Goal: Book appointment/travel/reservation

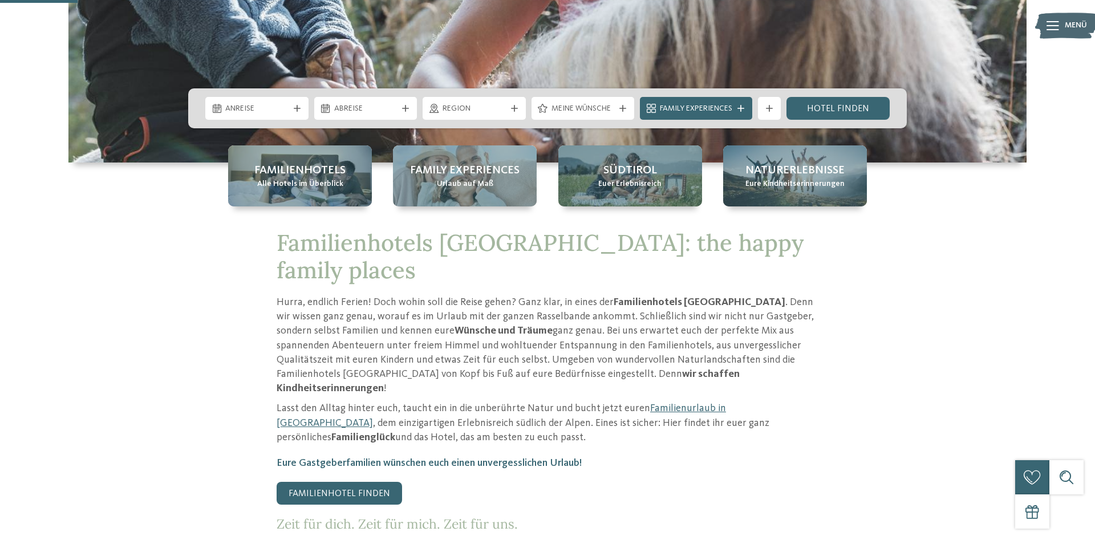
scroll to position [349, 0]
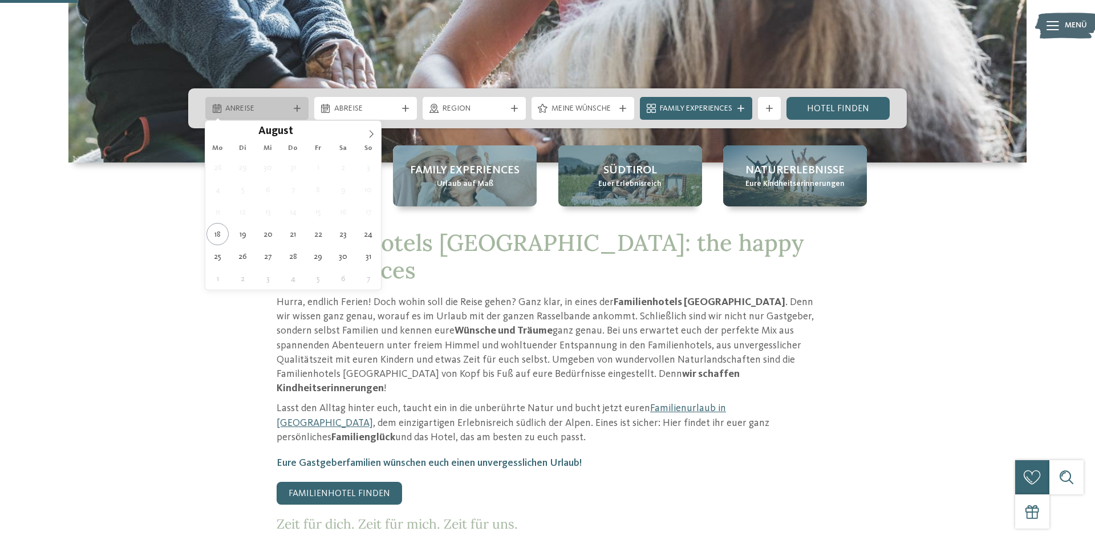
click at [300, 103] on div "Anreise" at bounding box center [256, 108] width 103 height 23
type div "23.08.2025"
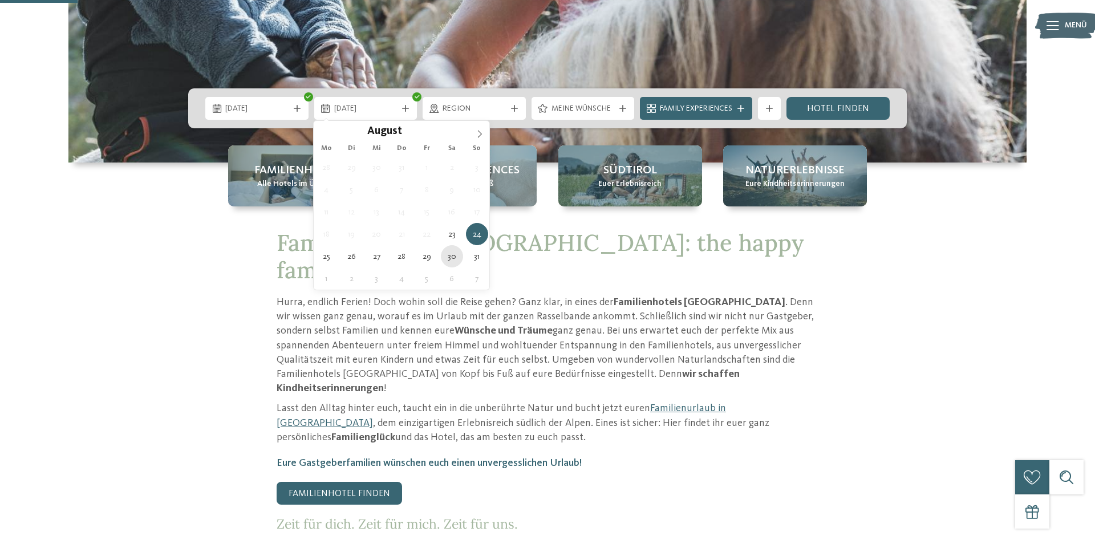
type div "30.08.2025"
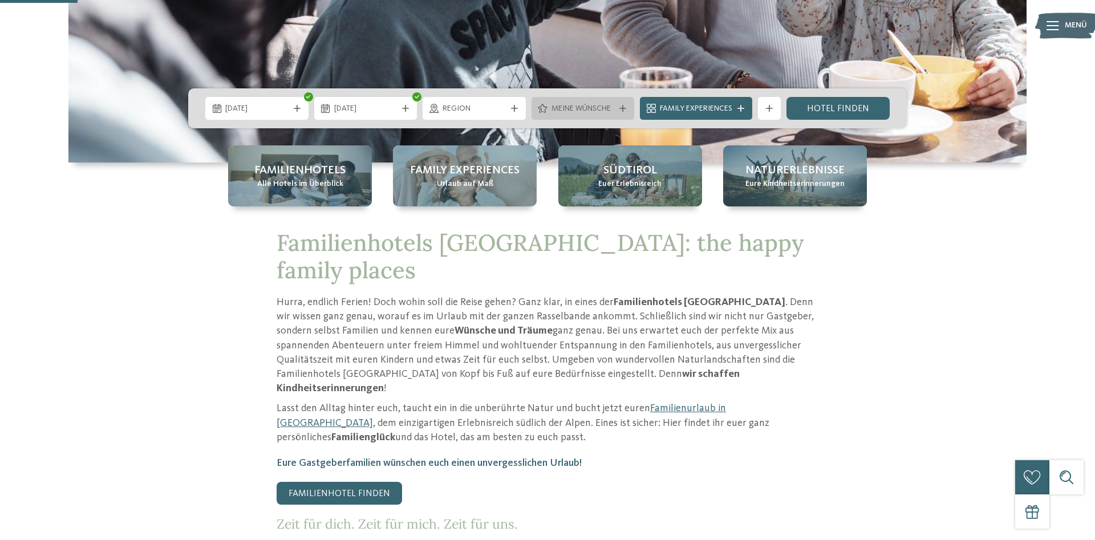
click at [580, 103] on div "Meine Wünsche" at bounding box center [583, 108] width 69 height 13
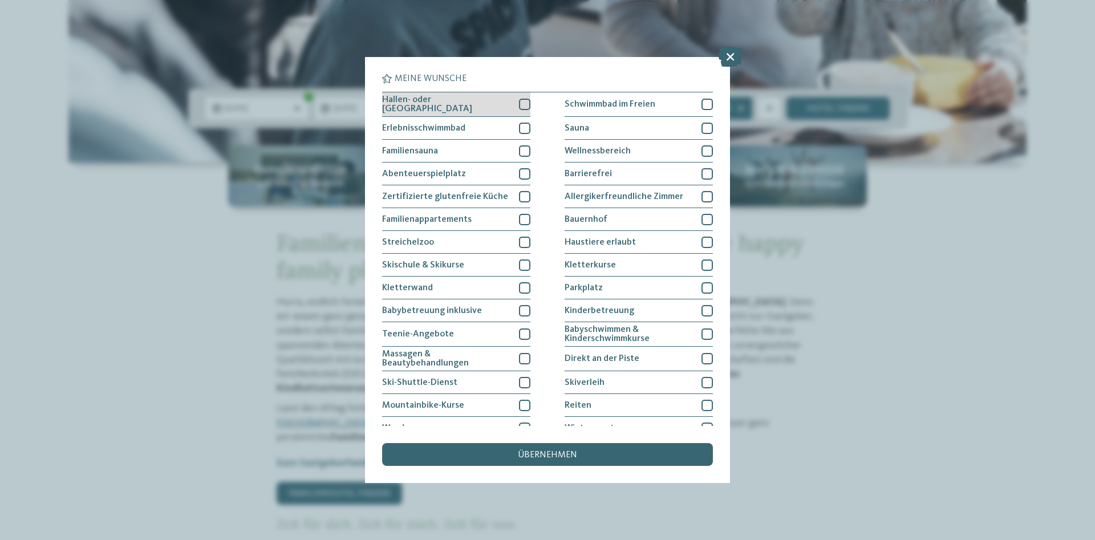
click at [526, 101] on div at bounding box center [524, 104] width 11 height 11
click at [705, 105] on div at bounding box center [706, 104] width 11 height 11
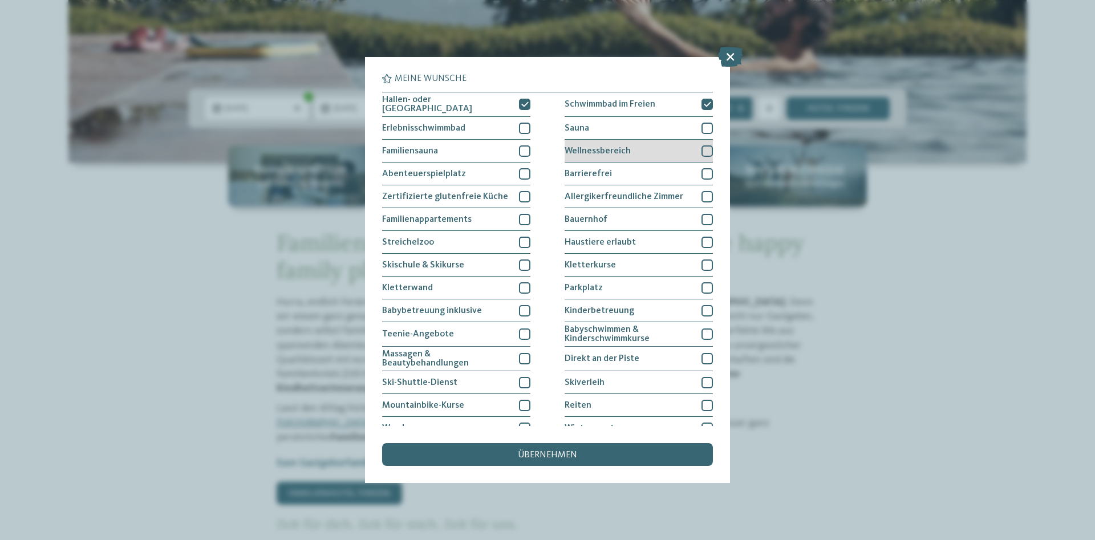
click at [705, 151] on div at bounding box center [706, 150] width 11 height 11
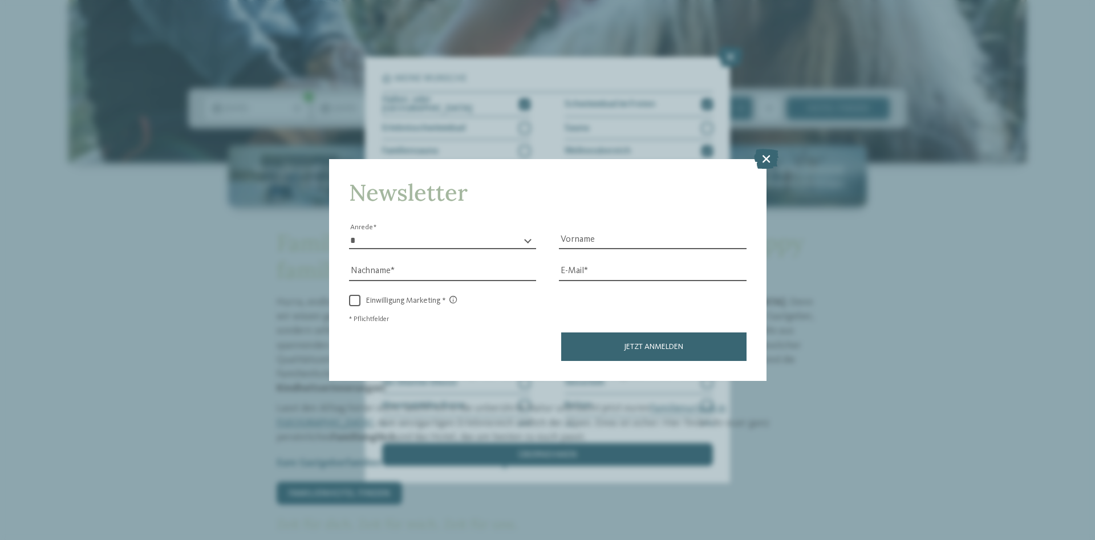
click at [763, 156] on icon at bounding box center [766, 159] width 25 height 20
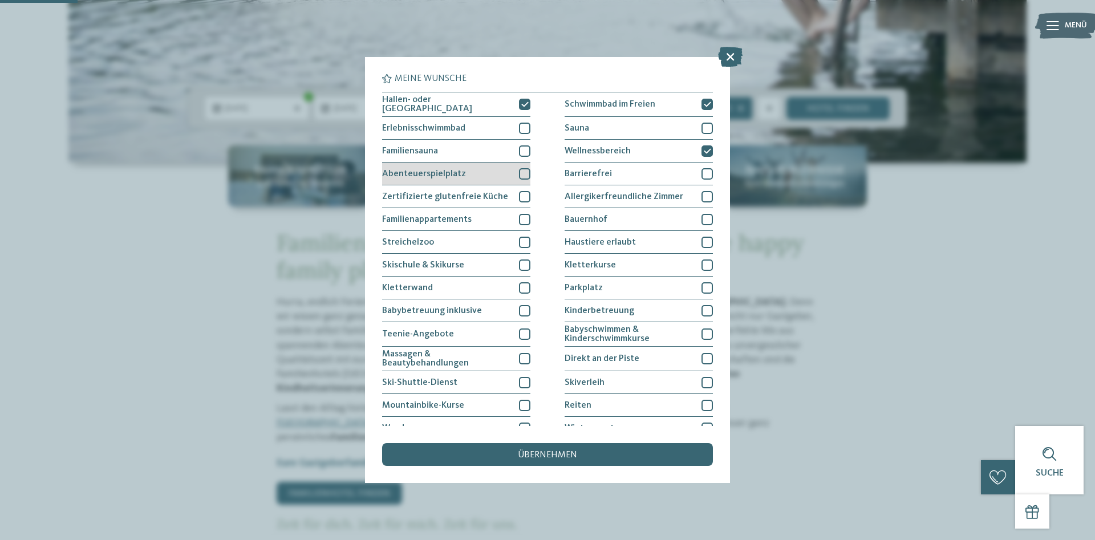
click at [527, 173] on div at bounding box center [524, 173] width 11 height 11
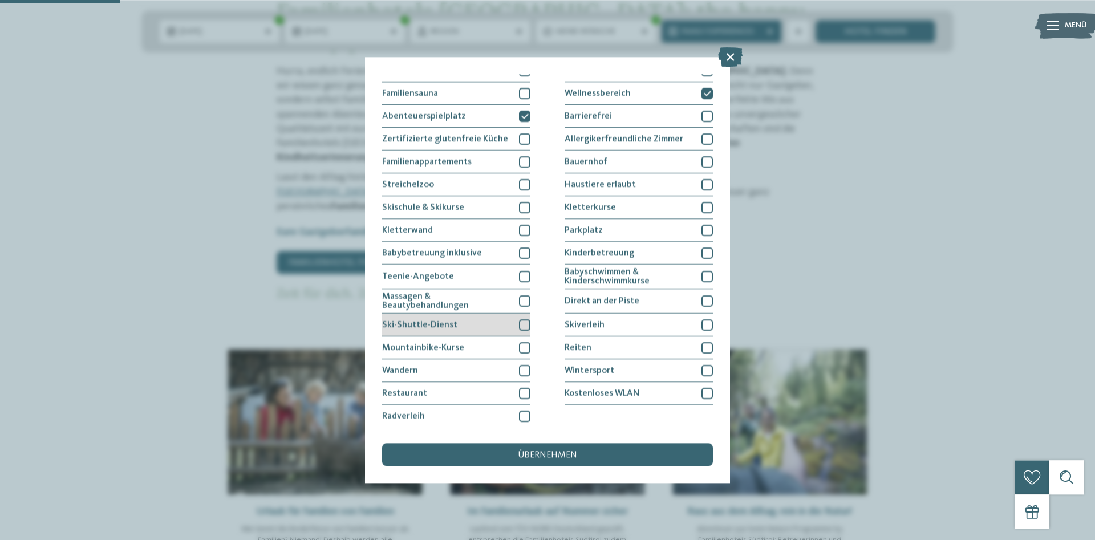
scroll to position [582, 0]
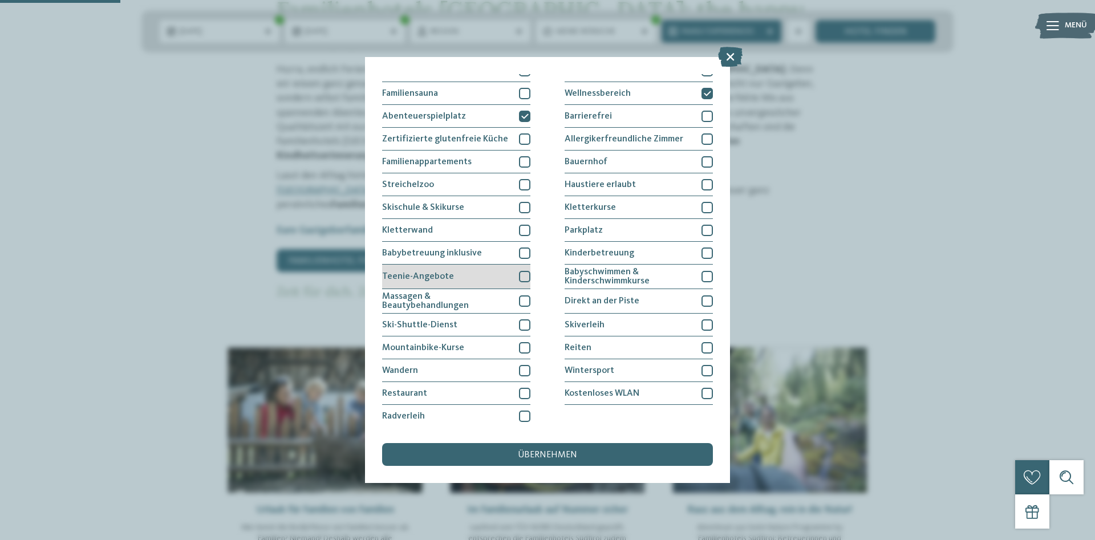
click at [525, 273] on div at bounding box center [524, 276] width 11 height 11
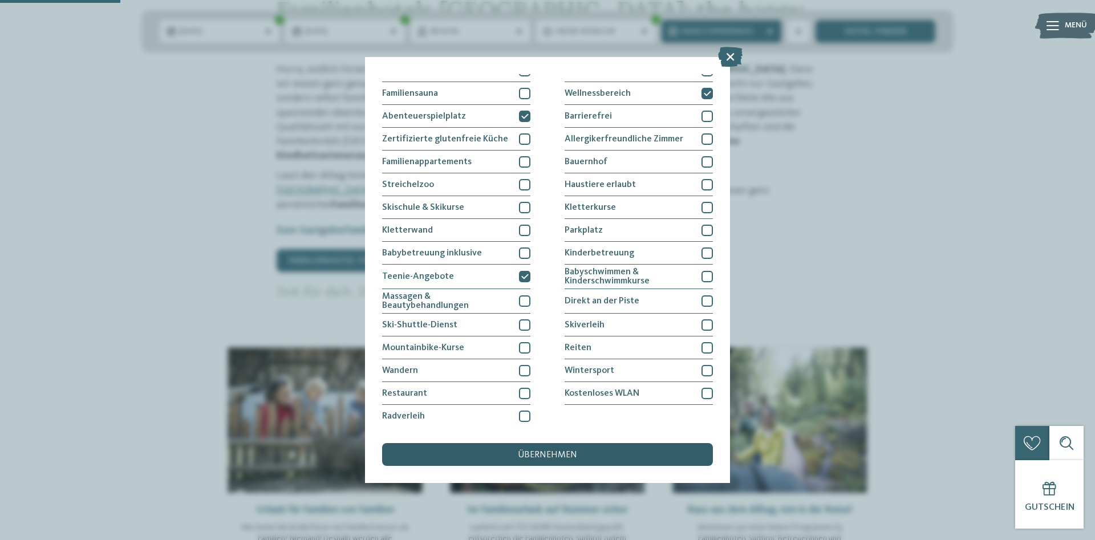
click at [545, 456] on span "übernehmen" at bounding box center [547, 454] width 59 height 9
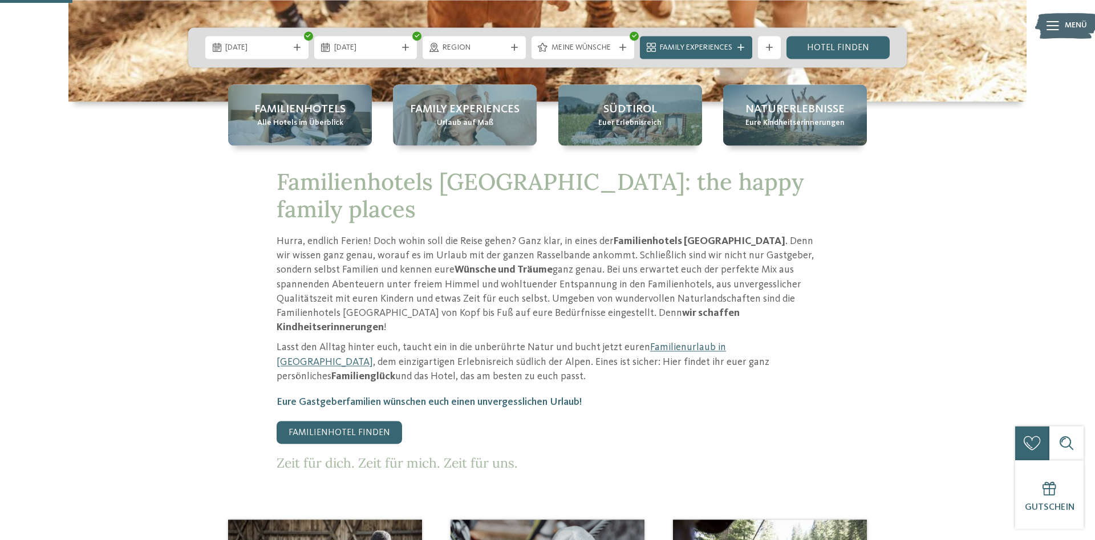
scroll to position [349, 0]
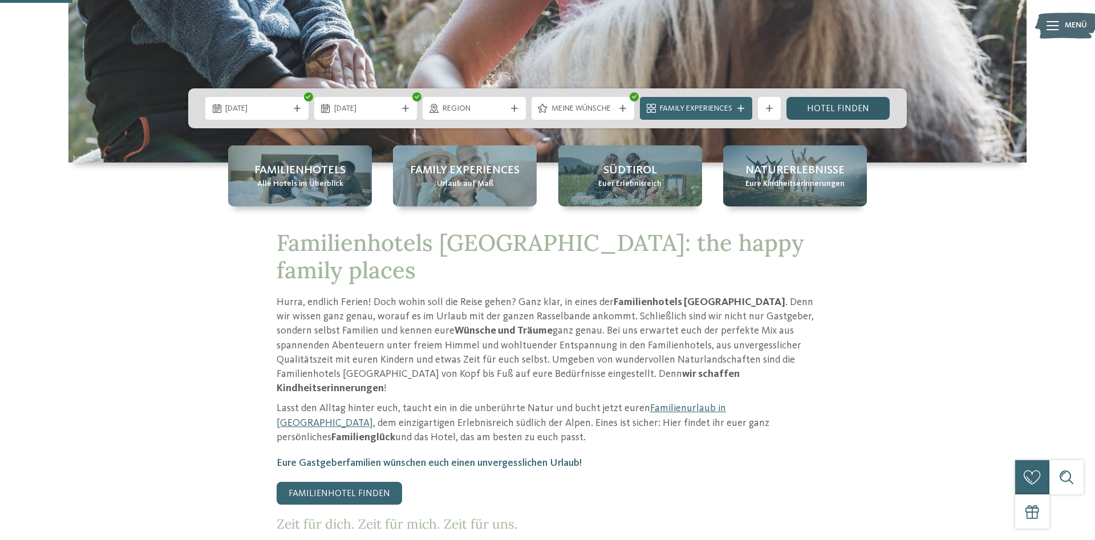
click at [834, 107] on link "Hotel finden" at bounding box center [837, 108] width 103 height 23
drag, startPoint x: 622, startPoint y: 102, endPoint x: 617, endPoint y: 108, distance: 8.1
click at [621, 102] on div "Meine Wünsche" at bounding box center [582, 108] width 103 height 23
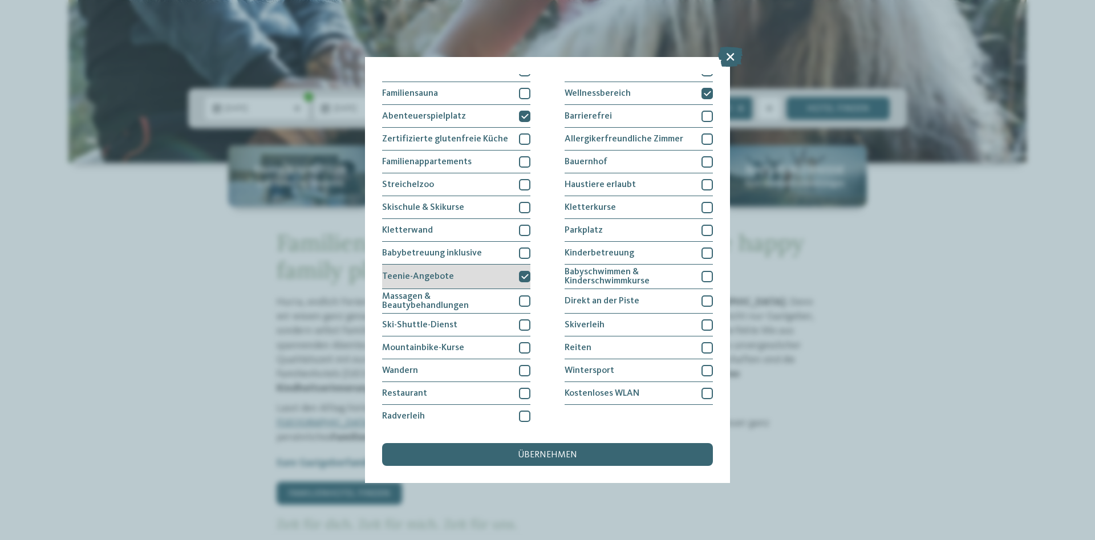
click at [526, 282] on div at bounding box center [524, 276] width 11 height 11
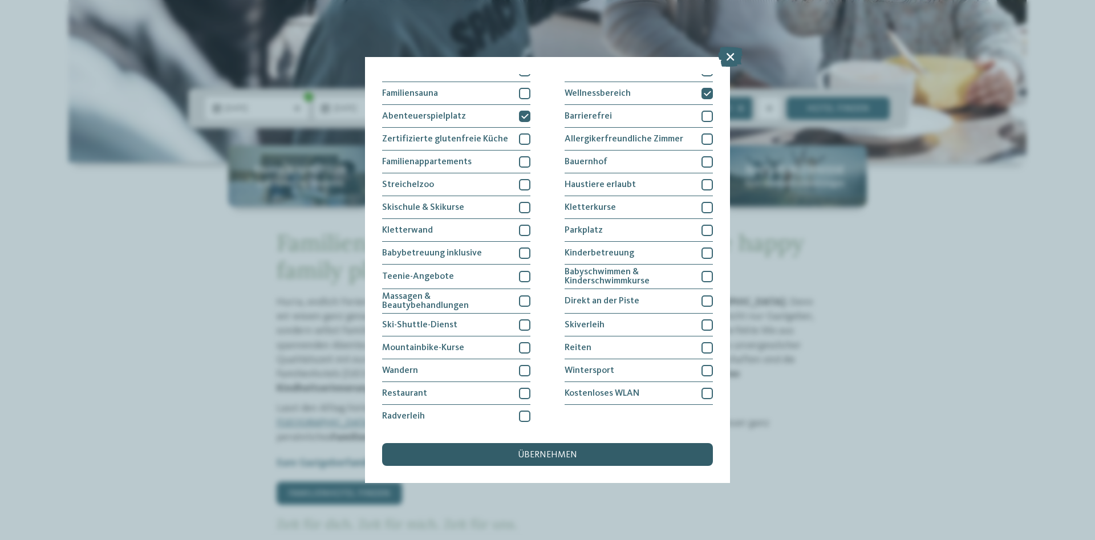
click at [526, 455] on span "übernehmen" at bounding box center [547, 454] width 59 height 9
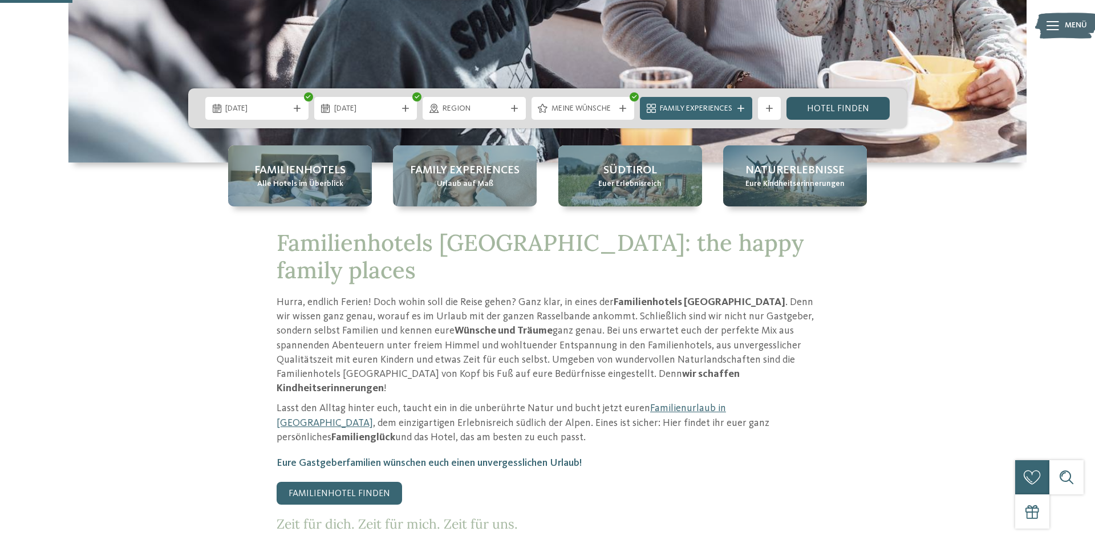
click at [859, 104] on link "Hotel finden" at bounding box center [837, 108] width 103 height 23
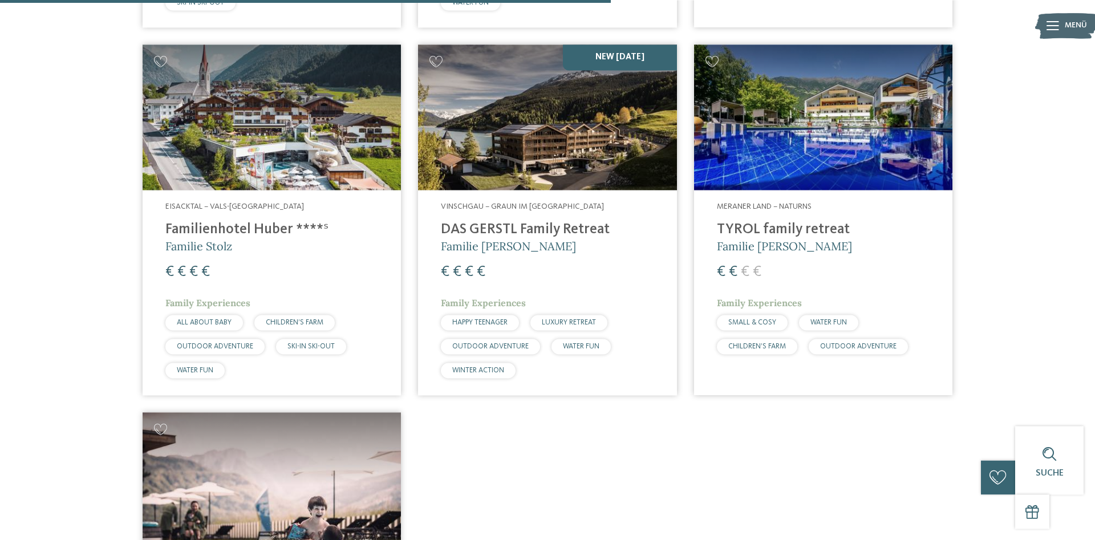
scroll to position [1130, 0]
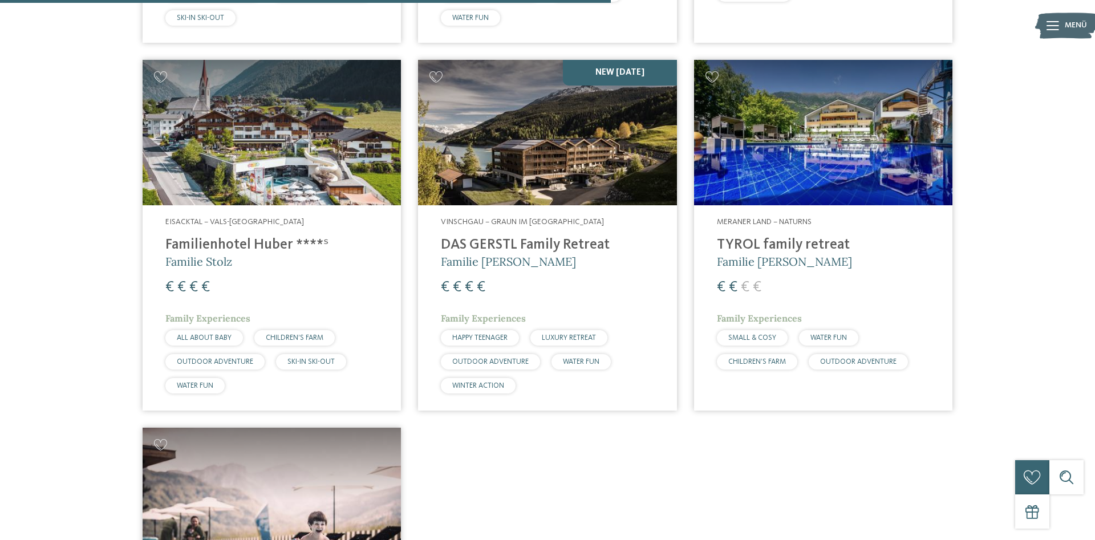
click at [849, 166] on img at bounding box center [823, 132] width 258 height 145
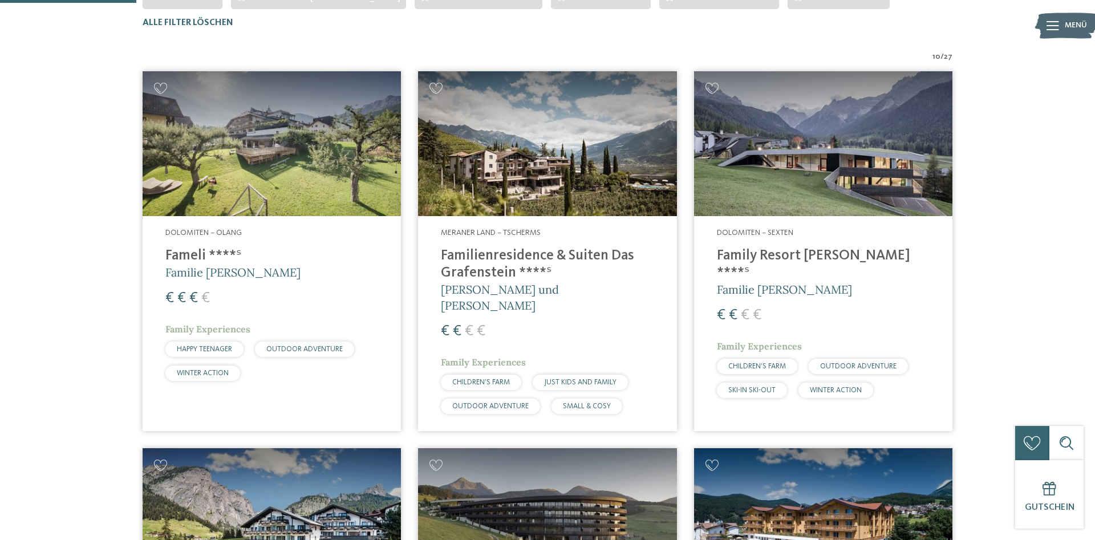
scroll to position [25, 0]
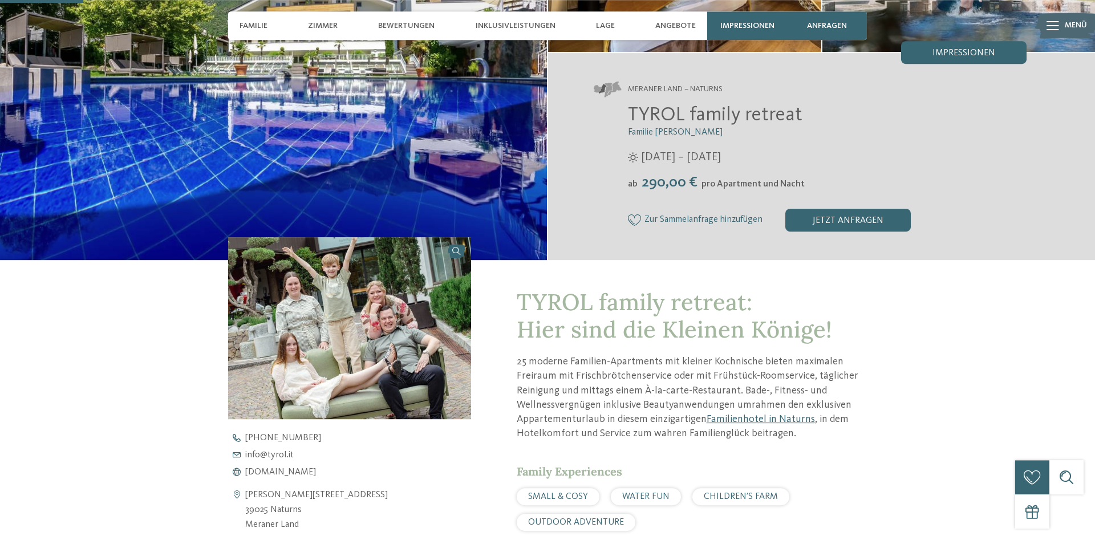
scroll to position [116, 0]
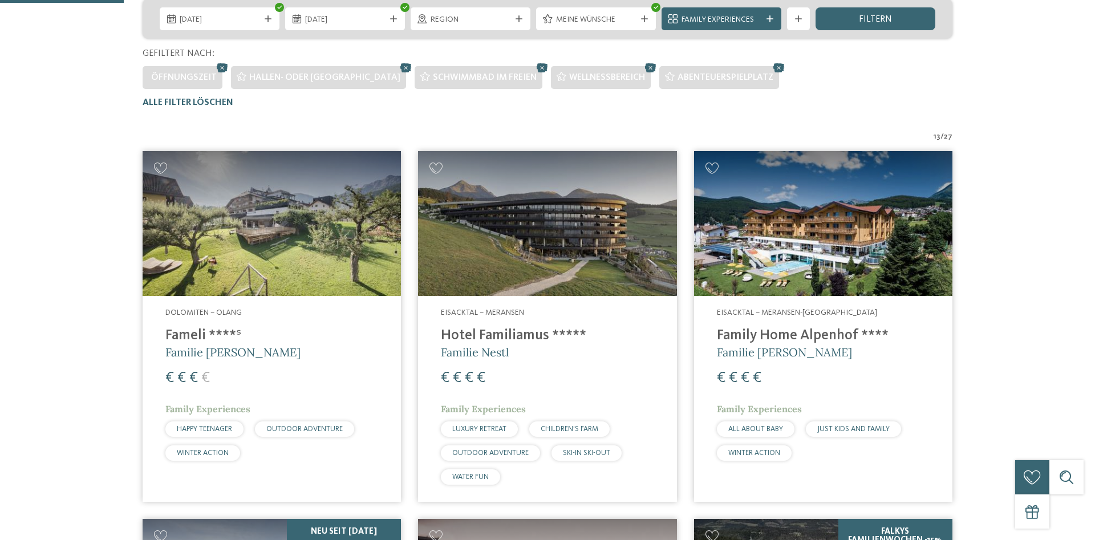
scroll to position [374, 0]
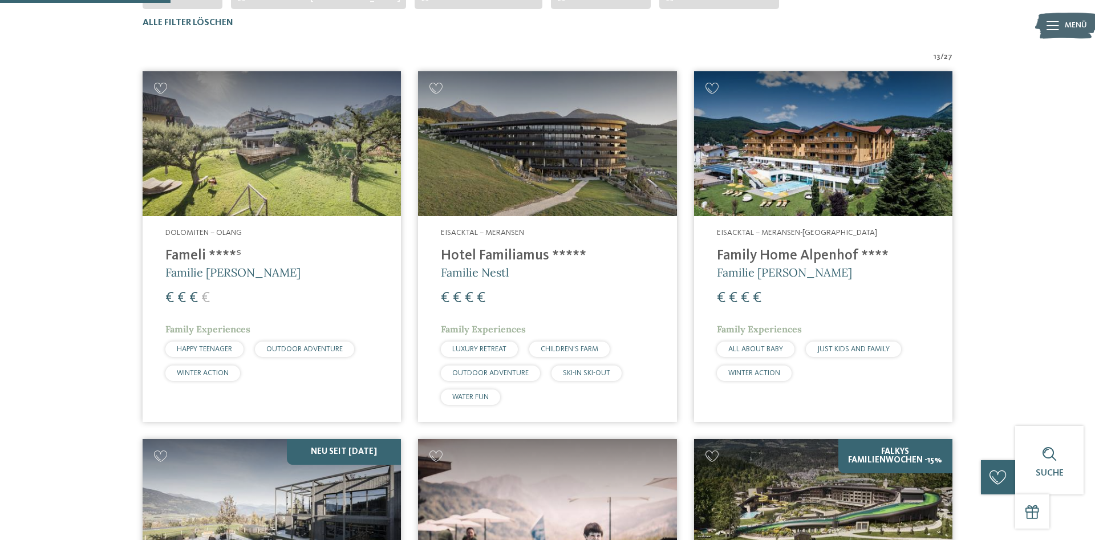
click at [363, 152] on img at bounding box center [272, 143] width 258 height 145
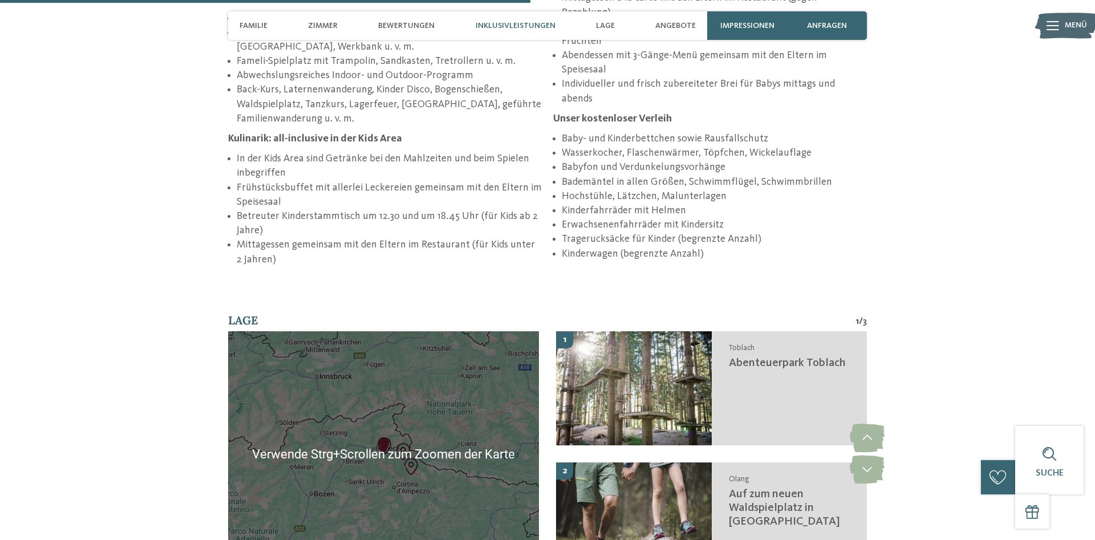
scroll to position [2210, 0]
